Goal: Information Seeking & Learning: Understand process/instructions

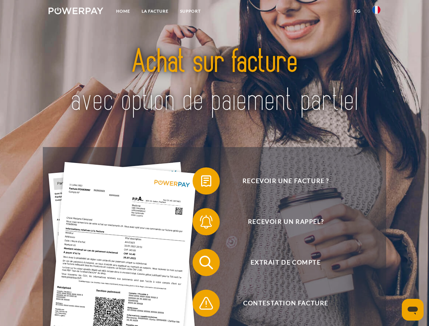
click at [76, 12] on img at bounding box center [76, 10] width 55 height 7
click at [376, 12] on img at bounding box center [376, 10] width 8 height 8
click at [357, 11] on link "CG" at bounding box center [357, 11] width 18 height 12
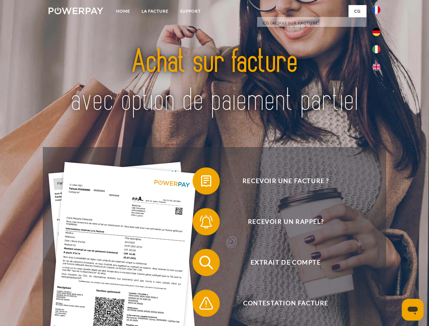
click at [201, 182] on span at bounding box center [196, 181] width 34 height 34
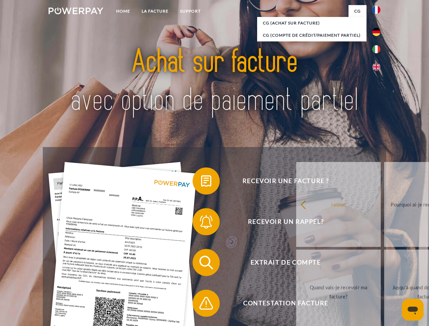
click at [201, 223] on span at bounding box center [196, 222] width 34 height 34
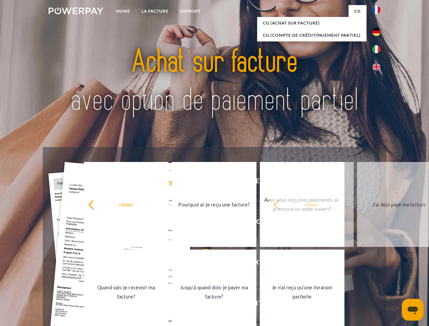
click at [201, 264] on link "Jusqu'à quand dois-je payer ma facture?" at bounding box center [214, 292] width 85 height 85
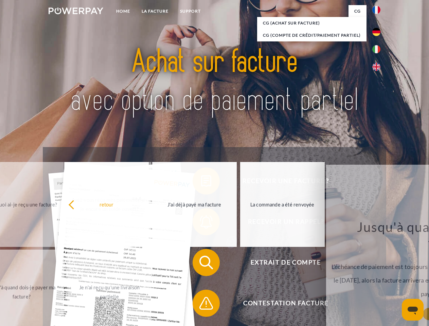
click at [201, 305] on span at bounding box center [196, 303] width 34 height 34
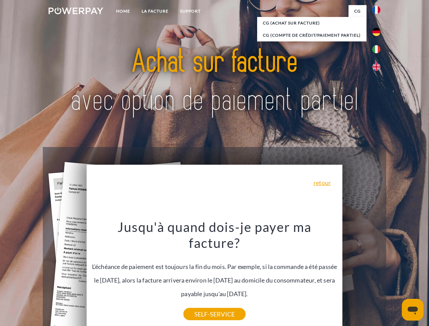
click at [413, 310] on icon "Ouvrir la fenêtre de messagerie" at bounding box center [413, 311] width 10 height 8
